Goal: Navigation & Orientation: Find specific page/section

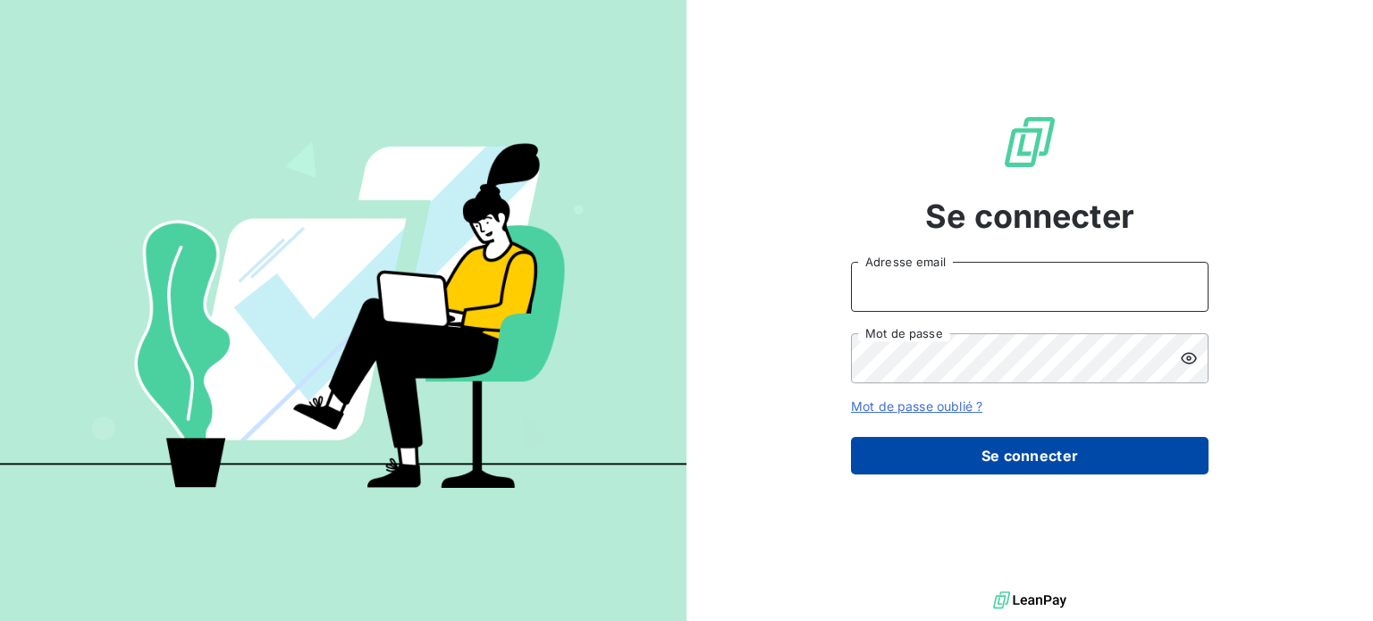
type input "[PERSON_NAME][EMAIL_ADDRESS][DOMAIN_NAME]"
click at [1036, 468] on button "Se connecter" at bounding box center [1030, 456] width 358 height 38
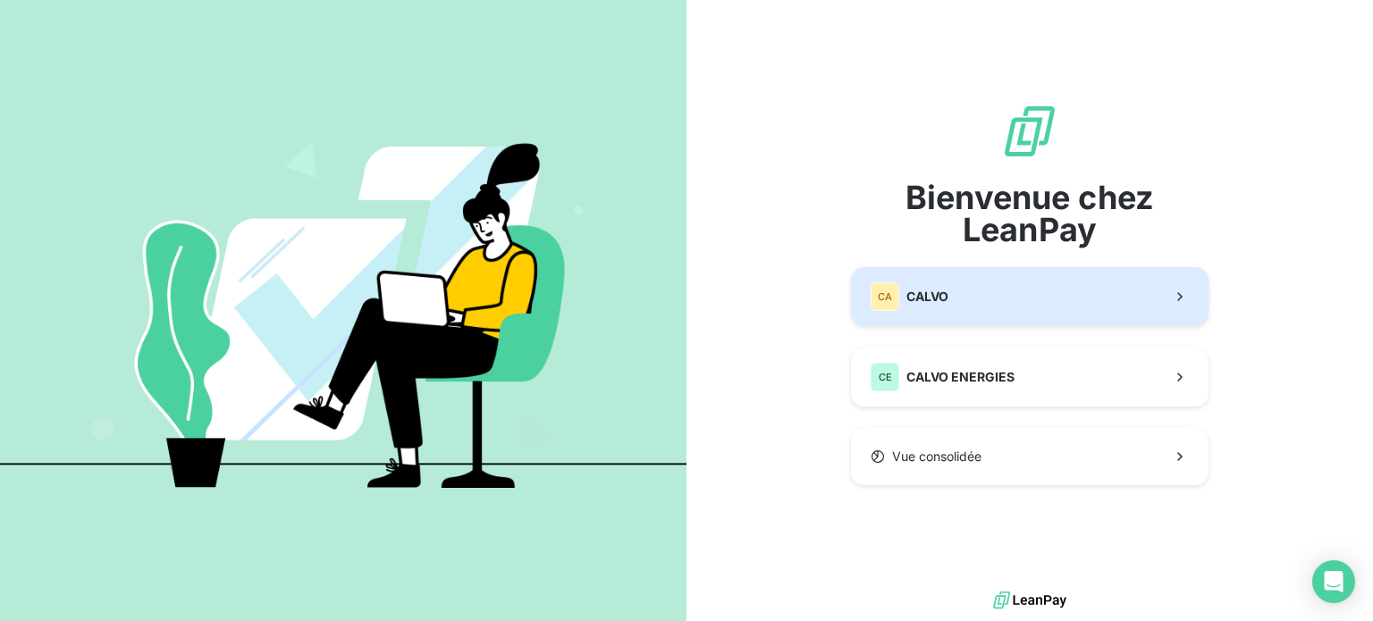
click at [1012, 303] on button "CA CALVO" at bounding box center [1030, 296] width 358 height 59
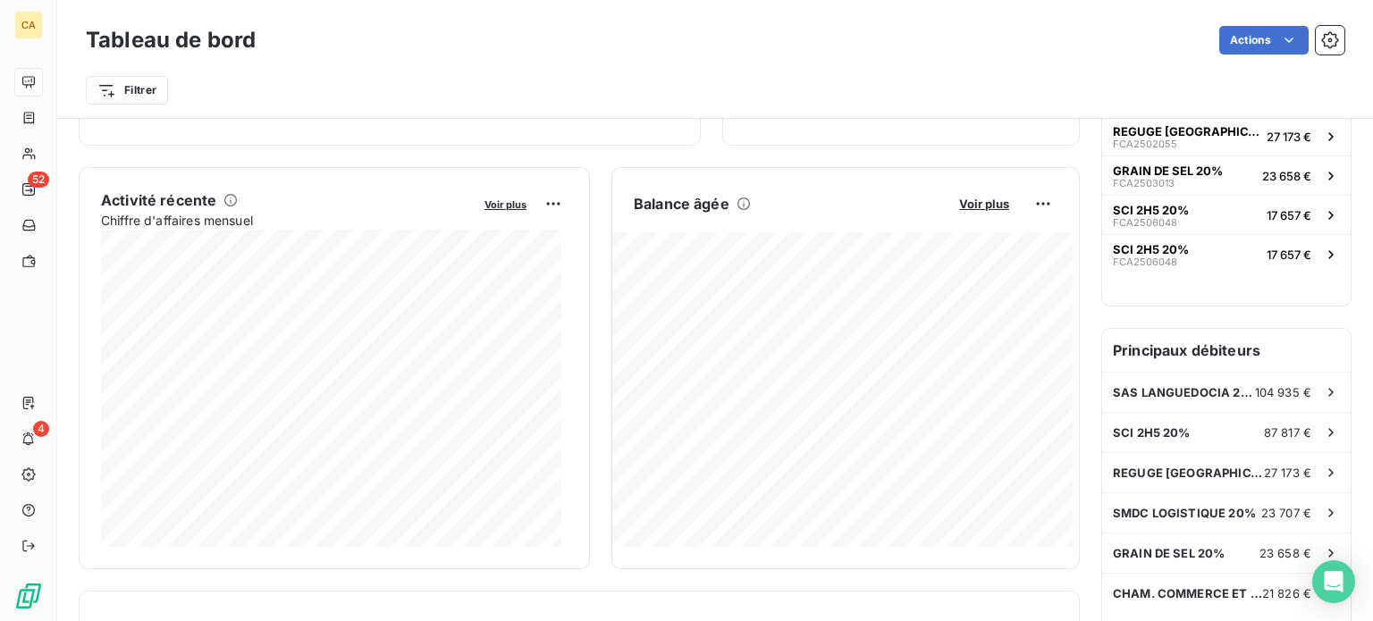
scroll to position [270, 0]
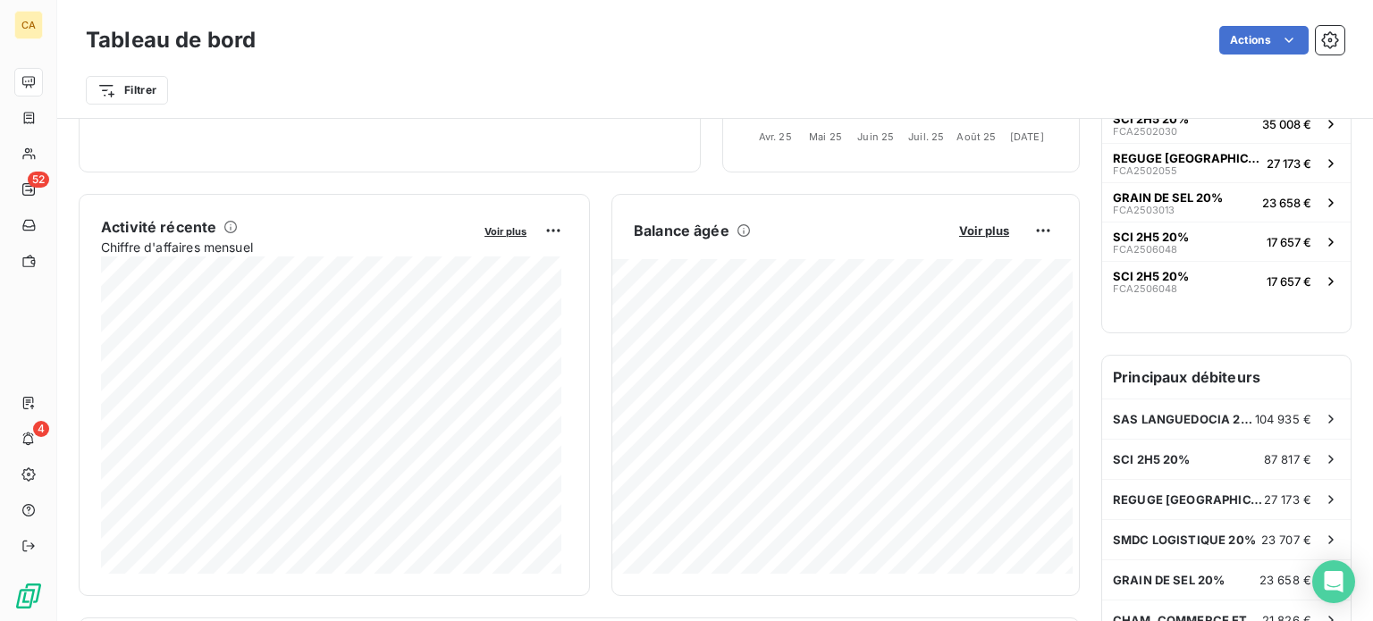
click at [504, 57] on div "Tableau de bord Actions" at bounding box center [715, 40] width 1259 height 38
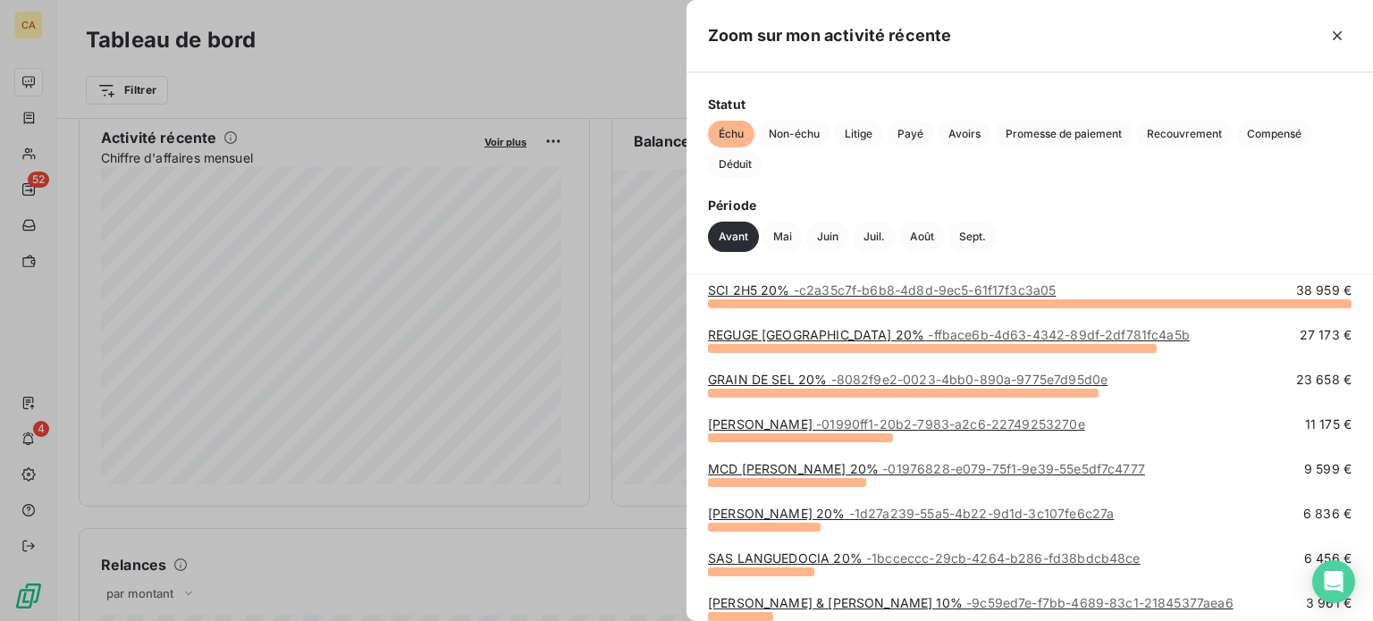
scroll to position [0, 0]
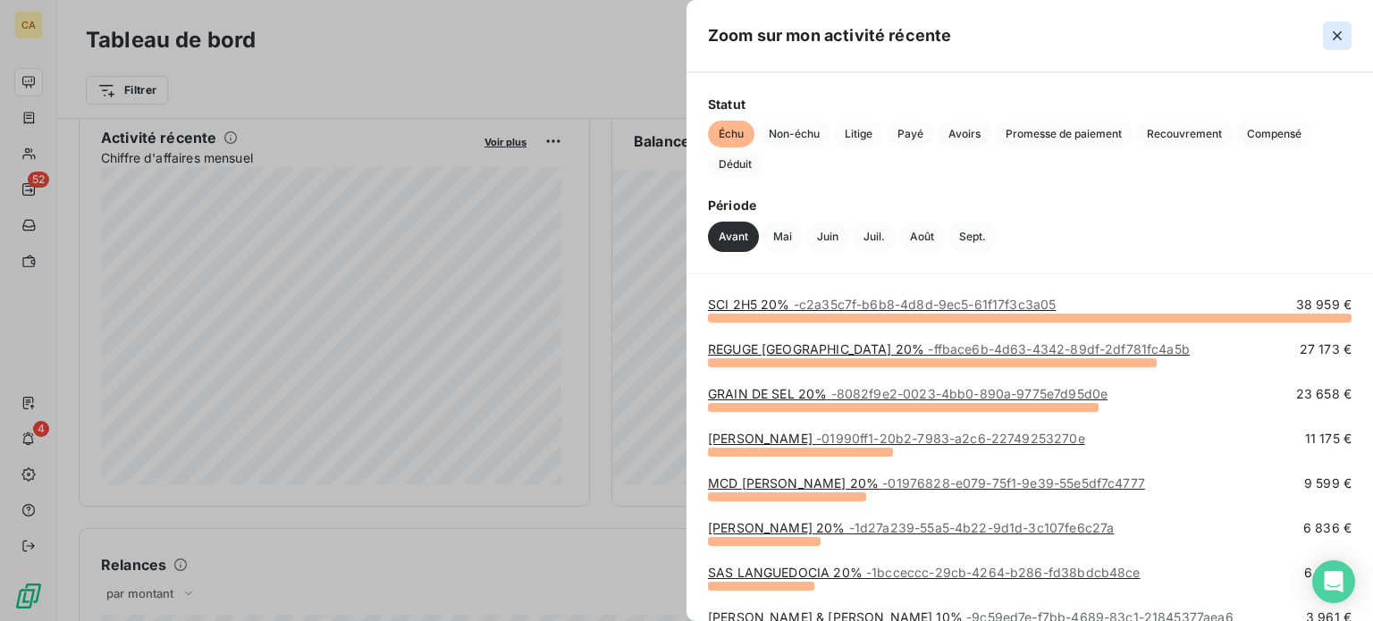
click at [1340, 44] on icon "button" at bounding box center [1337, 36] width 18 height 18
